Goal: Task Accomplishment & Management: Understand process/instructions

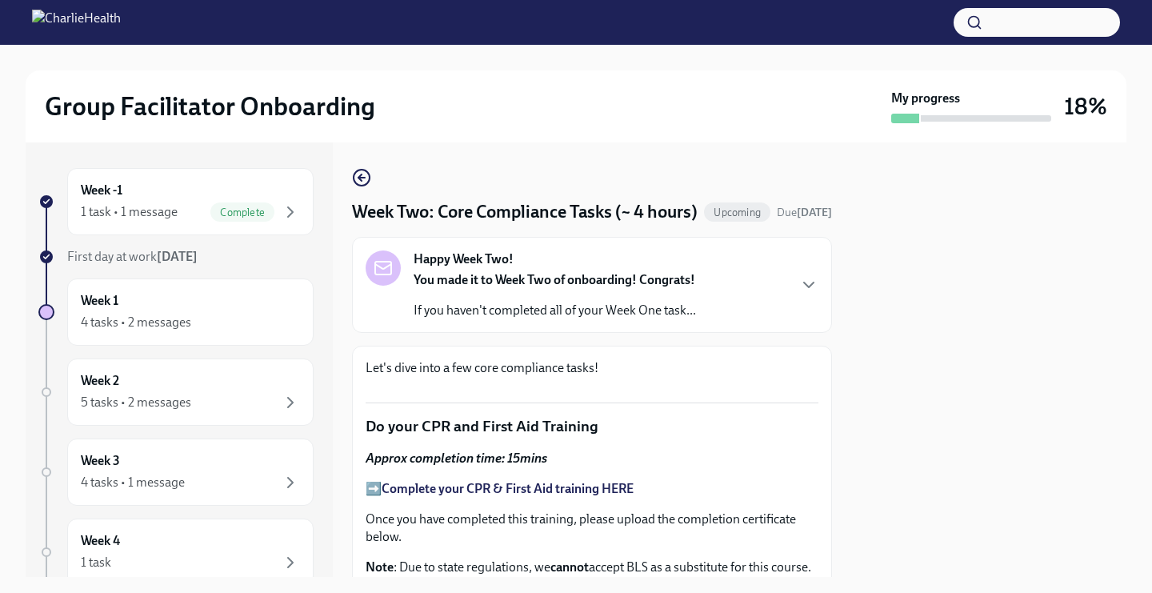
scroll to position [914, 0]
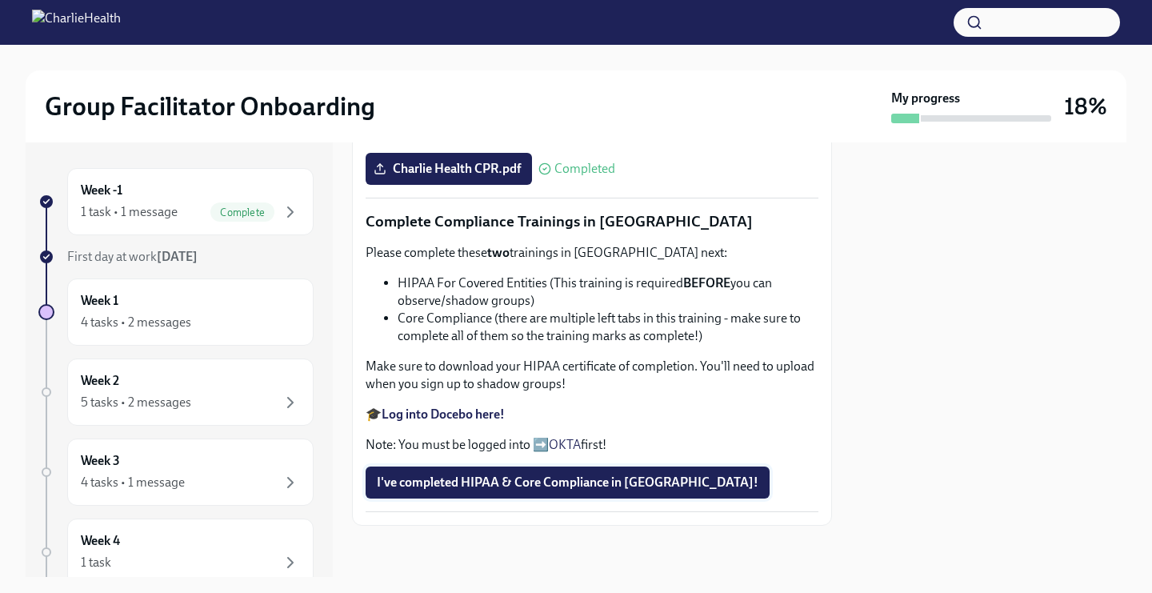
click at [464, 473] on button "I've completed HIPAA & Core Compliance in [GEOGRAPHIC_DATA]!" at bounding box center [568, 483] width 404 height 32
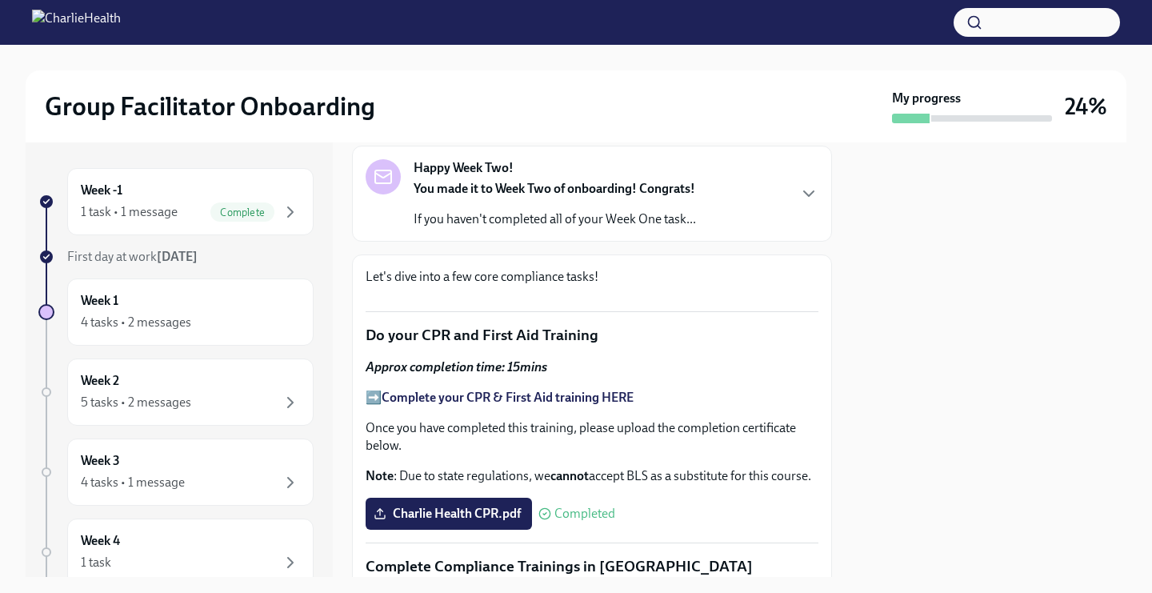
scroll to position [0, 0]
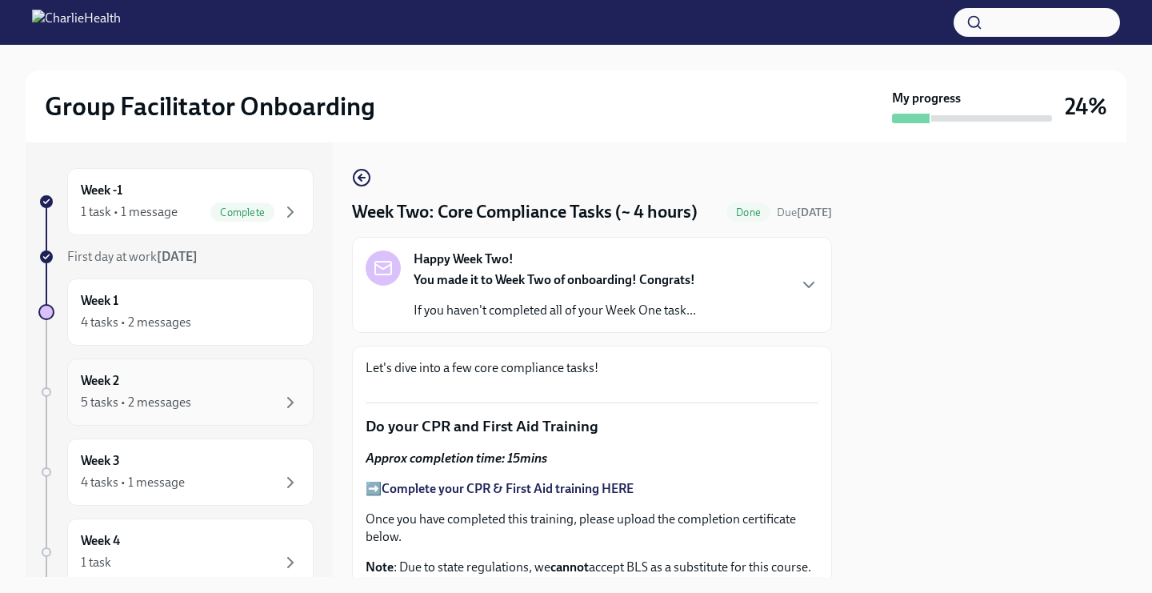
click at [278, 380] on div "Week 2 5 tasks • 2 messages" at bounding box center [190, 392] width 219 height 40
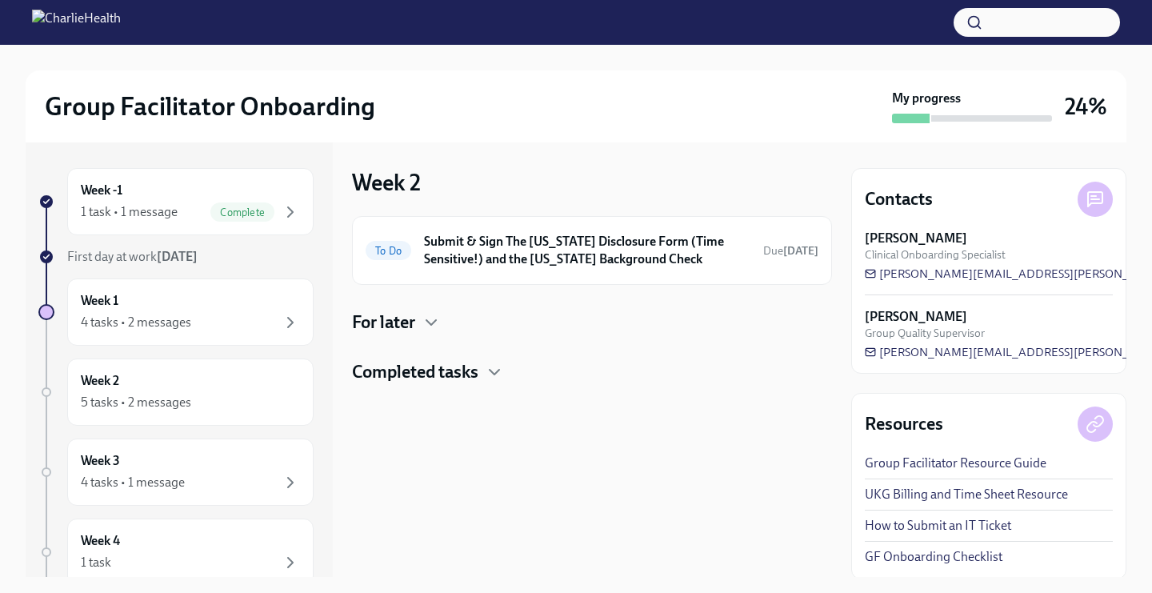
click at [484, 369] on div "Completed tasks" at bounding box center [592, 372] width 480 height 24
click at [430, 326] on icon "button" at bounding box center [431, 322] width 19 height 19
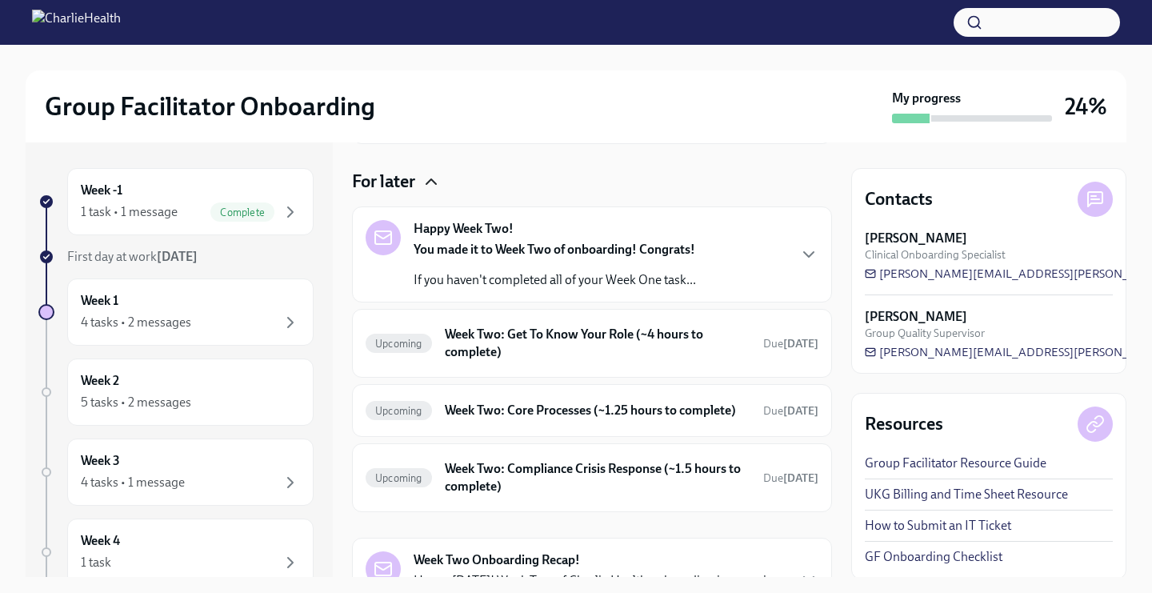
scroll to position [142, 0]
click at [483, 350] on h6 "Week Two: Get To Know Your Role (~4 hours to complete)" at bounding box center [598, 342] width 306 height 35
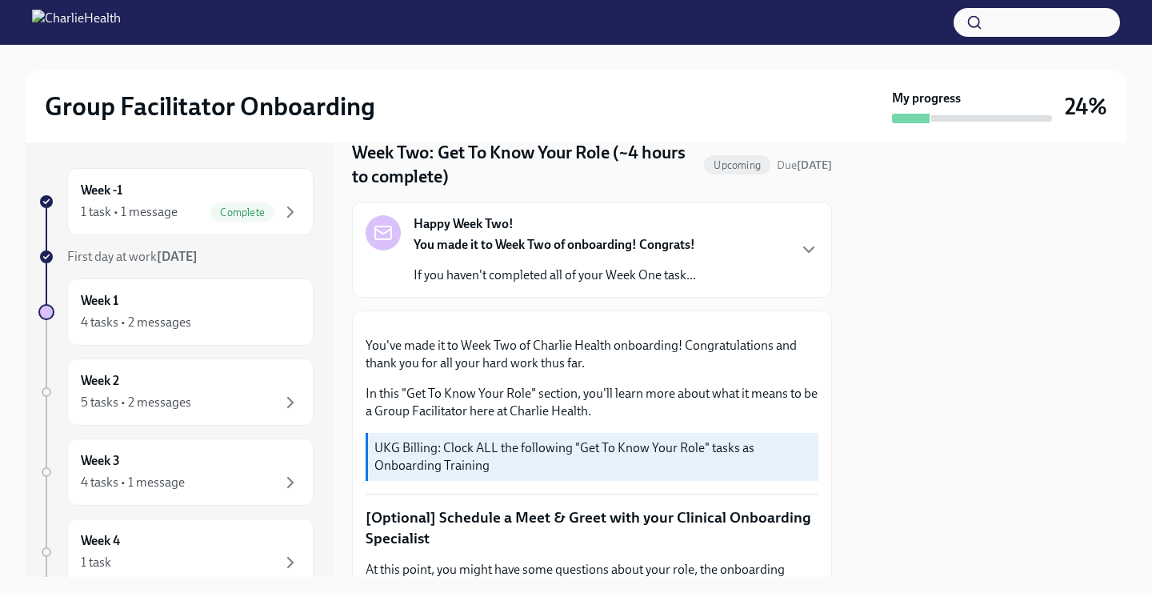
scroll to position [110, 0]
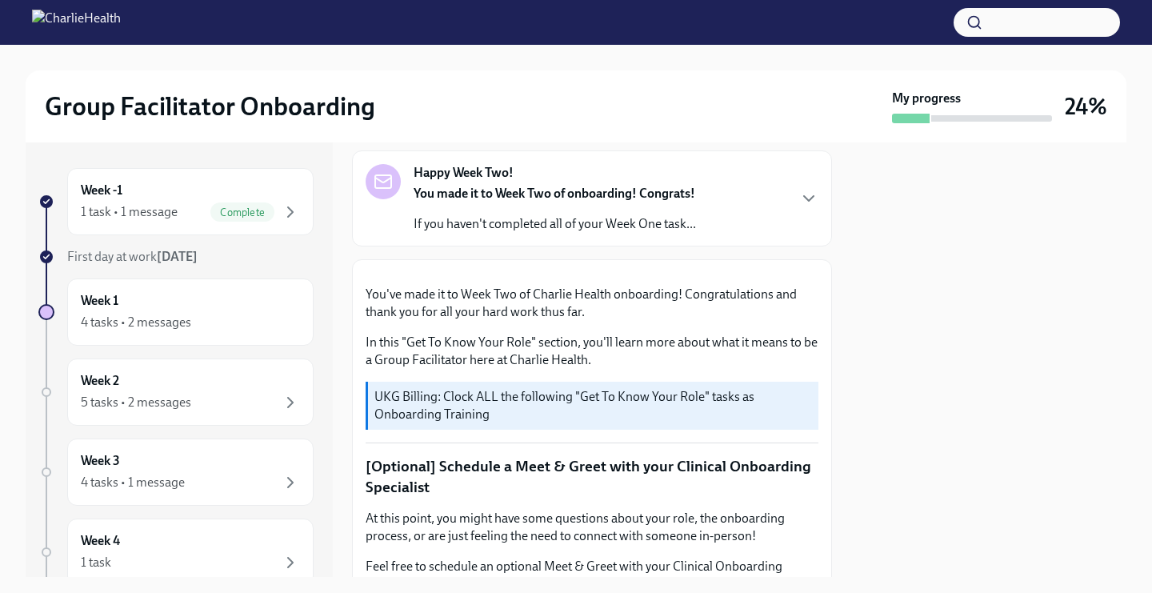
click at [189, 278] on div "Week -1 1 task • 1 message Complete First day at work [DATE] Week 1 4 tasks • 2…" at bounding box center [175, 504] width 275 height 672
click at [186, 399] on div "5 tasks • 2 messages" at bounding box center [136, 403] width 110 height 18
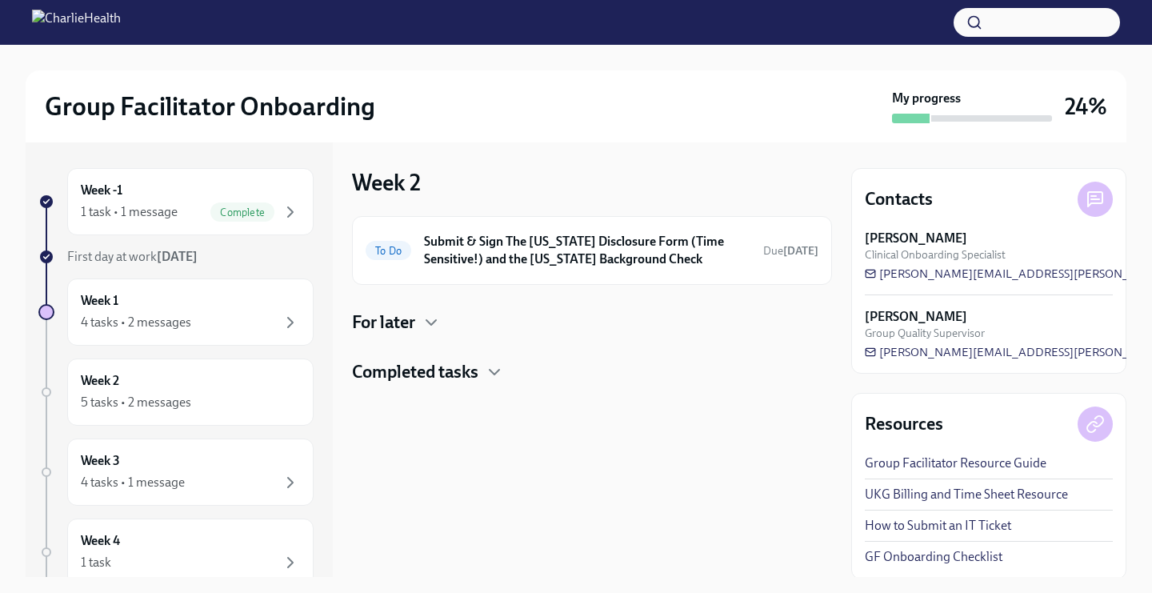
click at [445, 378] on h4 "Completed tasks" at bounding box center [415, 372] width 126 height 24
click at [434, 320] on icon "button" at bounding box center [431, 322] width 19 height 19
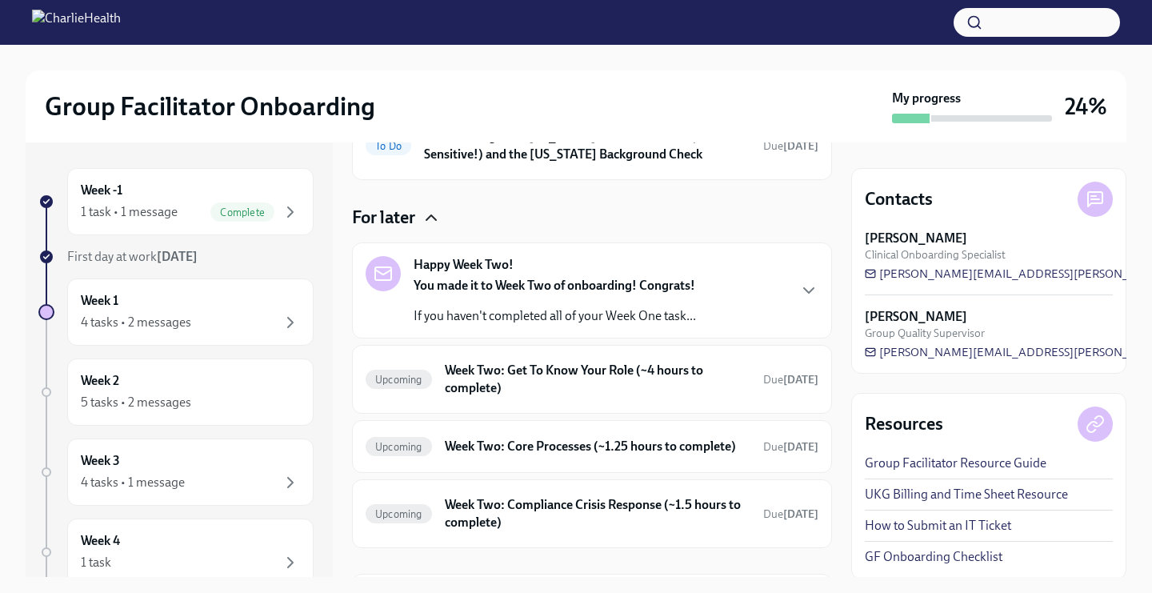
scroll to position [106, 0]
click at [438, 359] on div "Upcoming Week Two: Get To Know Your Role (~4 hours to complete) Due [DATE]" at bounding box center [592, 379] width 453 height 42
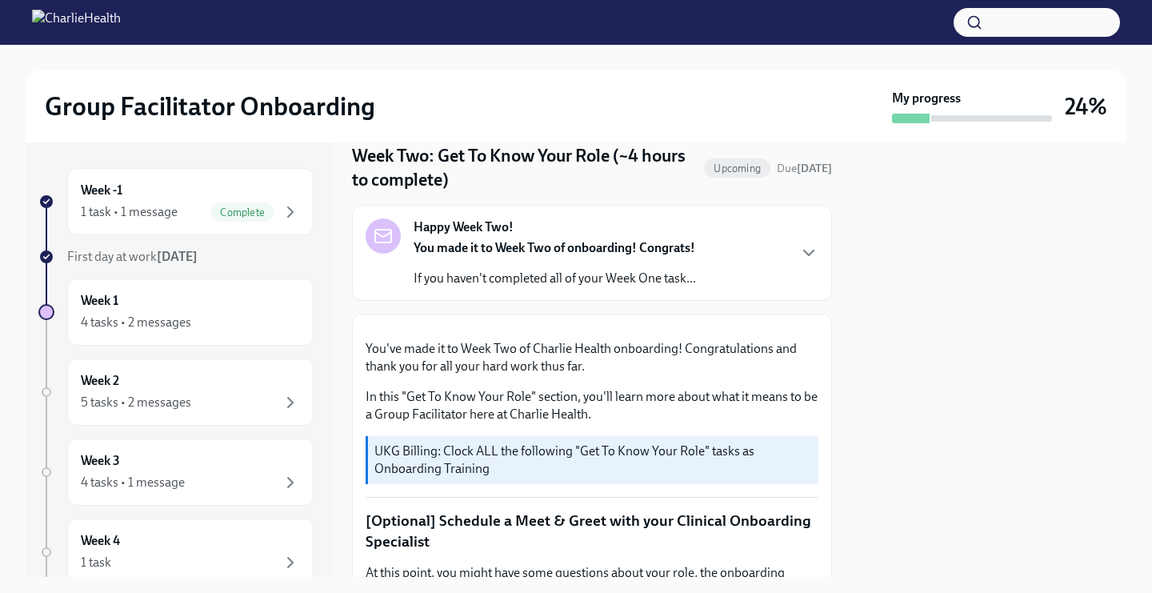
scroll to position [57, 0]
click at [424, 268] on div "You made it to Week Two of onboarding! Congrats! If you haven't completed all o…" at bounding box center [555, 262] width 282 height 48
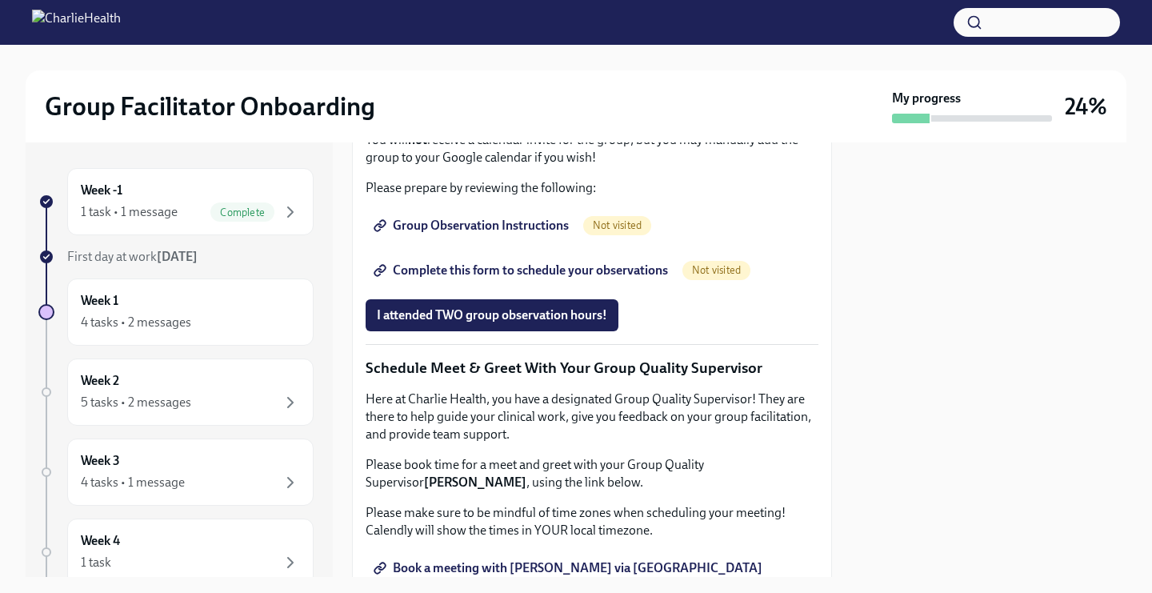
scroll to position [1462, 0]
